Goal: Task Accomplishment & Management: Use online tool/utility

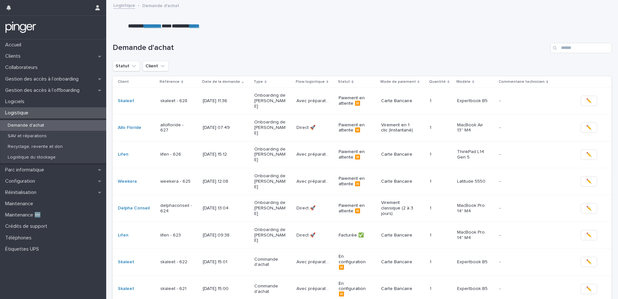
click at [43, 123] on p "Demande d'achat" at bounding box center [26, 125] width 47 height 5
click at [281, 43] on h1 "Demande d'achat" at bounding box center [330, 47] width 435 height 9
click at [239, 149] on div "[DATE] 15:12" at bounding box center [226, 154] width 46 height 11
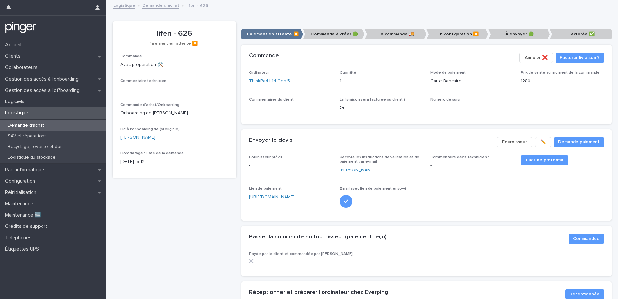
click at [218, 101] on div "Commande Avec préparation 🛠️ Commentaire technicien - Commande d'achat/Onboardi…" at bounding box center [174, 112] width 108 height 116
click at [292, 90] on div "Ordinateur ThinkPad L14 Gen 5 Quantité 1 Mode de paiement Carte Bancaire Prix d…" at bounding box center [426, 94] width 355 height 46
click at [443, 94] on div "Ordinateur ThinkPad L14 Gen 5 Quantité 1 Mode de paiement Carte Bancaire Prix d…" at bounding box center [426, 94] width 355 height 46
click at [503, 138] on button "Fournisseur" at bounding box center [515, 142] width 36 height 10
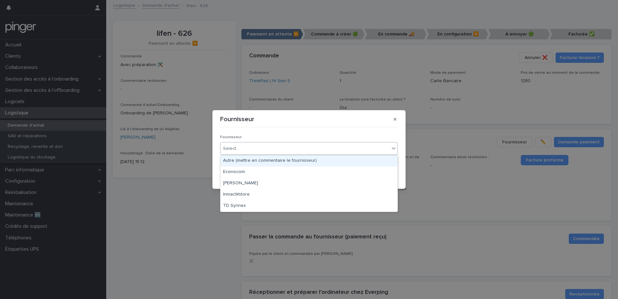
click at [277, 144] on div "Select..." at bounding box center [305, 148] width 169 height 11
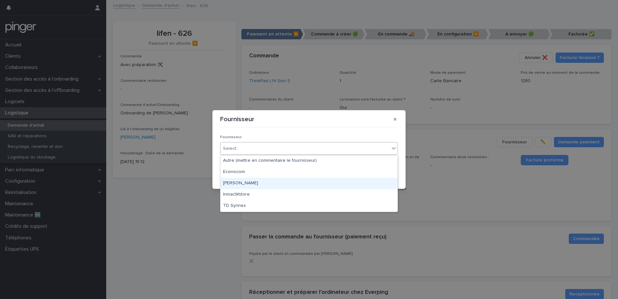
click at [276, 181] on div "[PERSON_NAME]" at bounding box center [309, 183] width 177 height 11
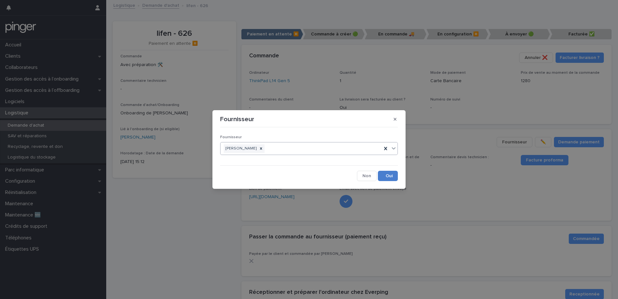
click at [388, 177] on button "Save" at bounding box center [388, 176] width 20 height 10
